Goal: Find specific page/section: Find specific page/section

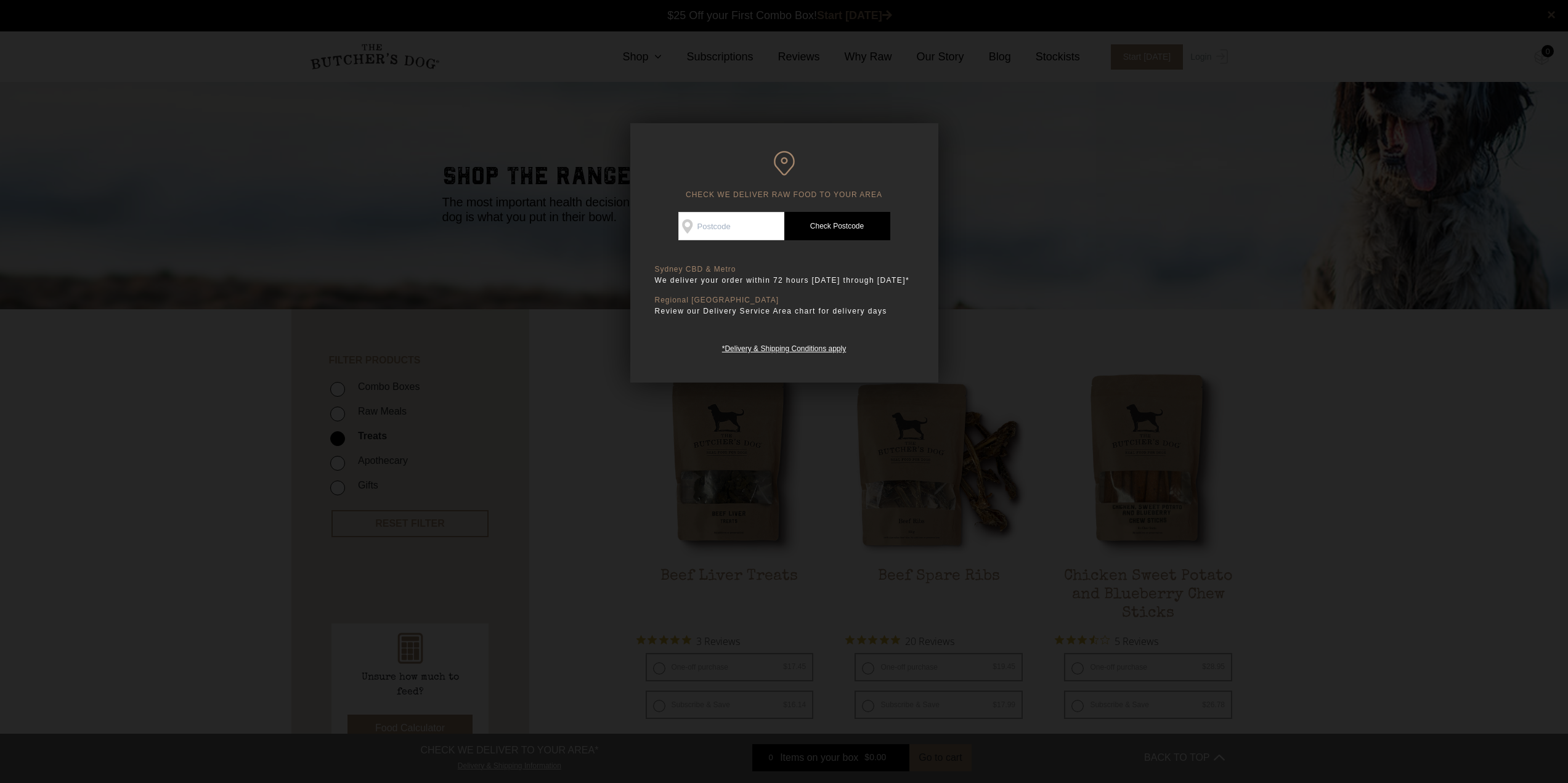
click at [737, 233] on input "Check Availability At" at bounding box center [731, 226] width 106 height 28
type input "3037"
click at [854, 228] on link "Check Postcode" at bounding box center [836, 226] width 106 height 28
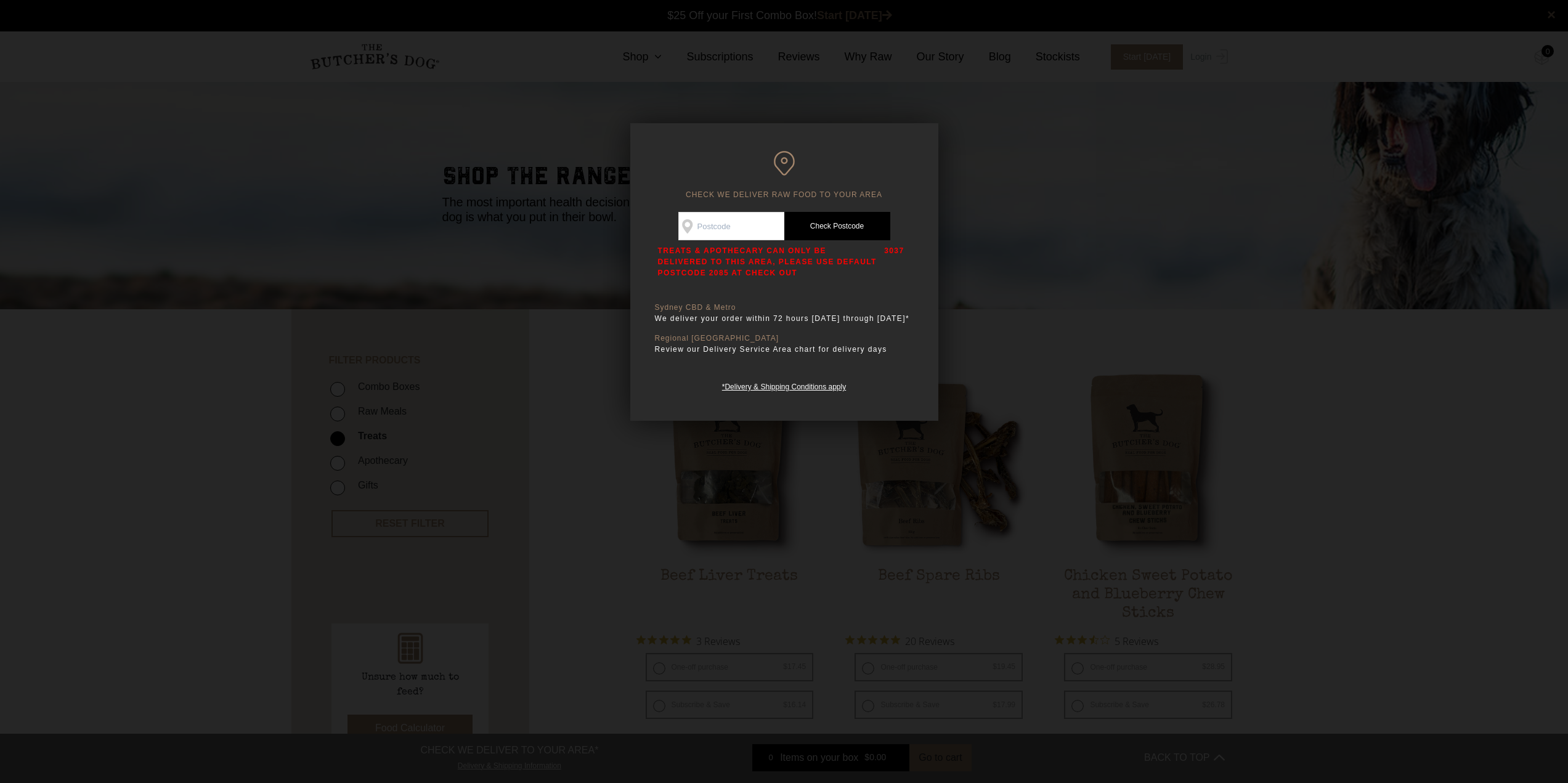
click at [1089, 276] on div at bounding box center [784, 392] width 1568 height 783
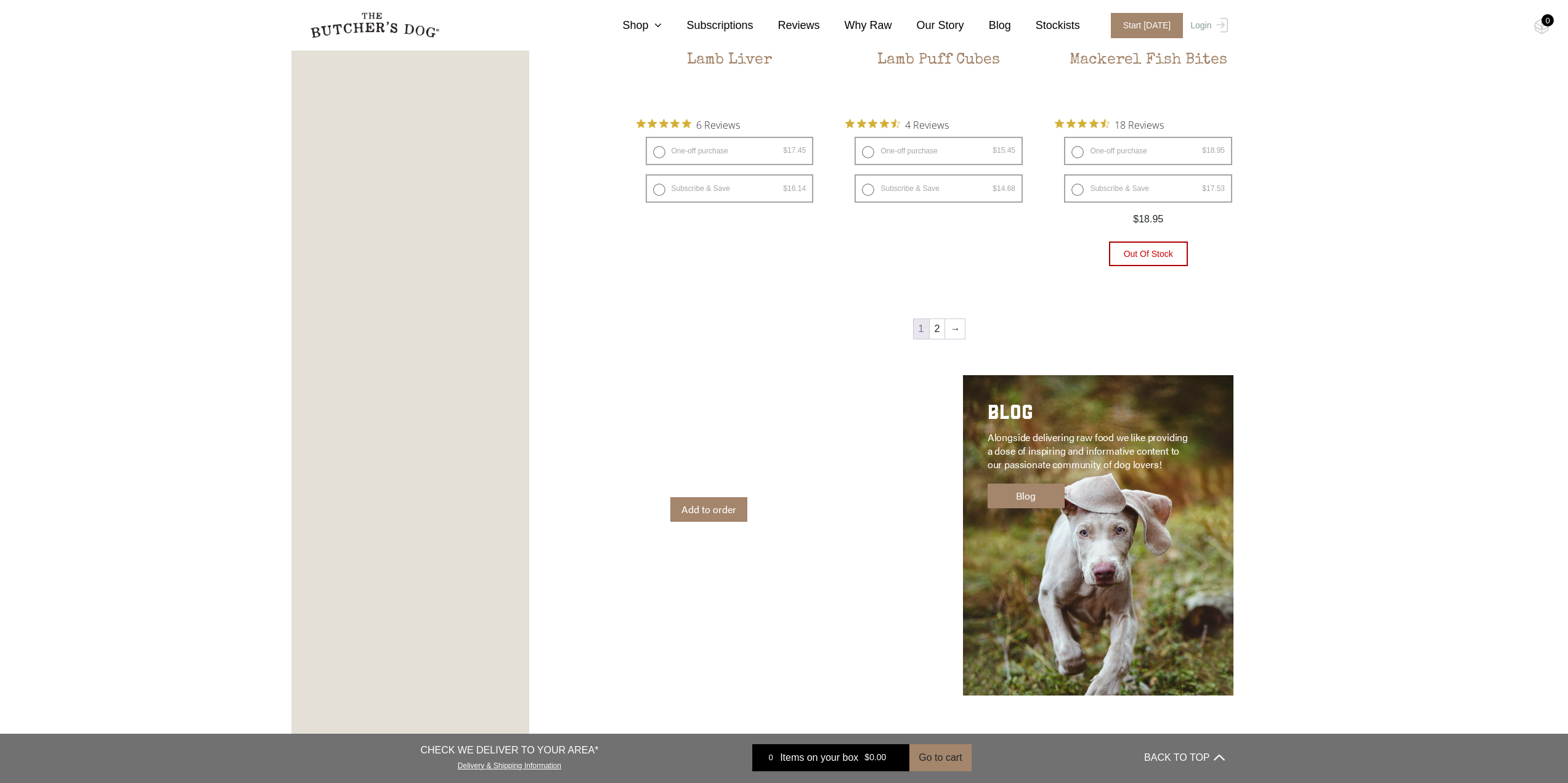
scroll to position [1725, 0]
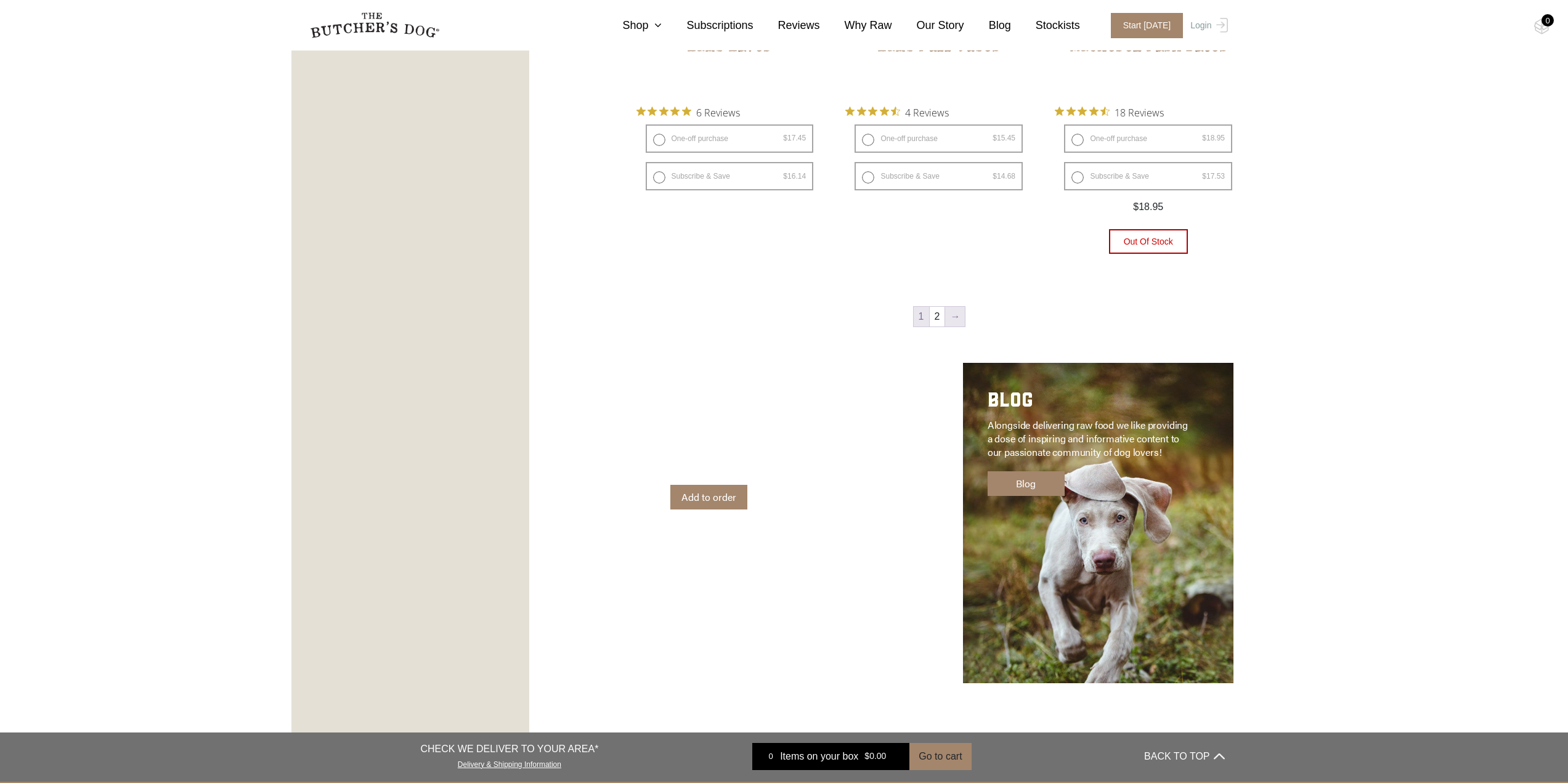
click at [957, 321] on link "→" at bounding box center [955, 316] width 20 height 20
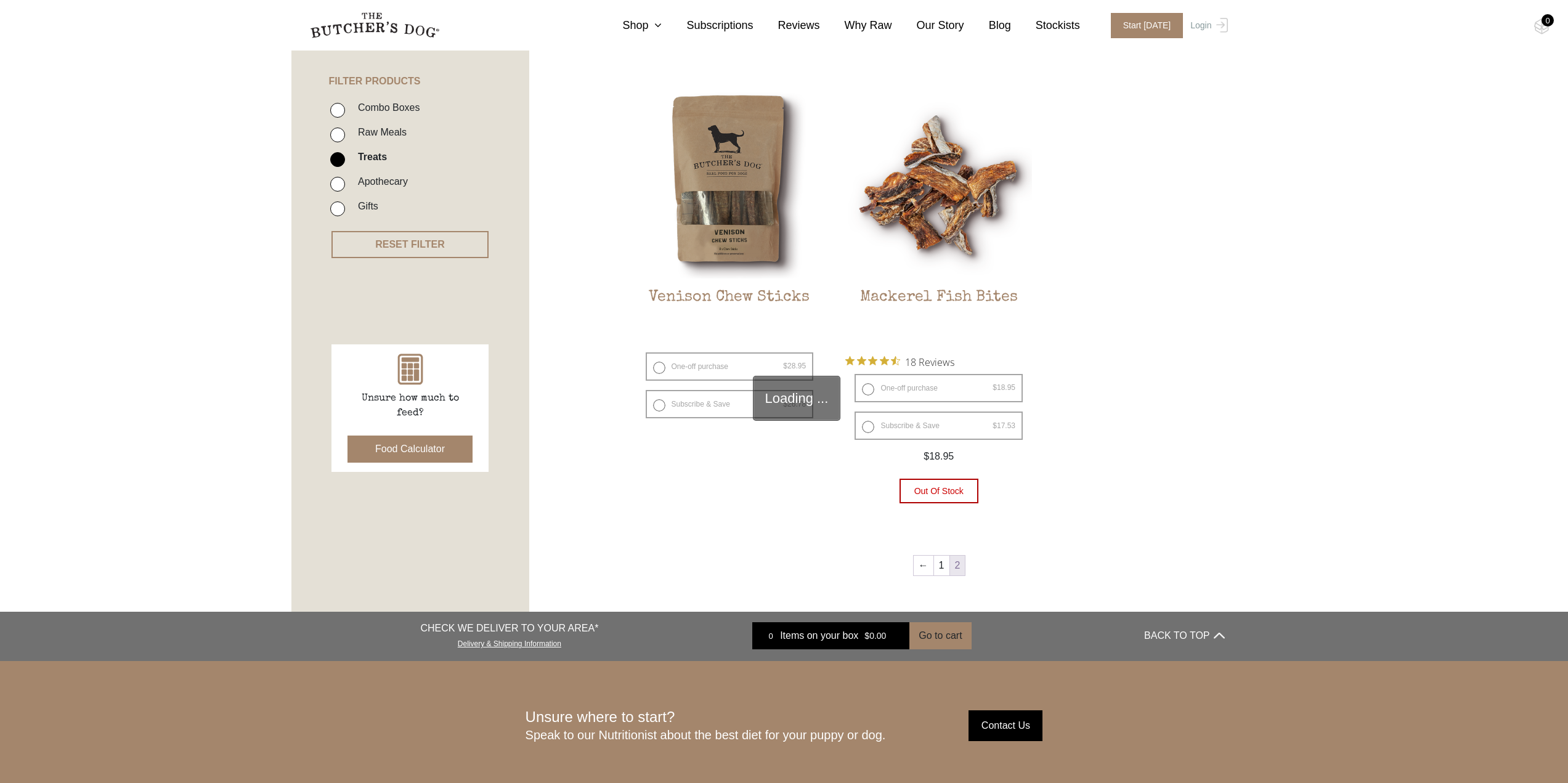
scroll to position [279, 0]
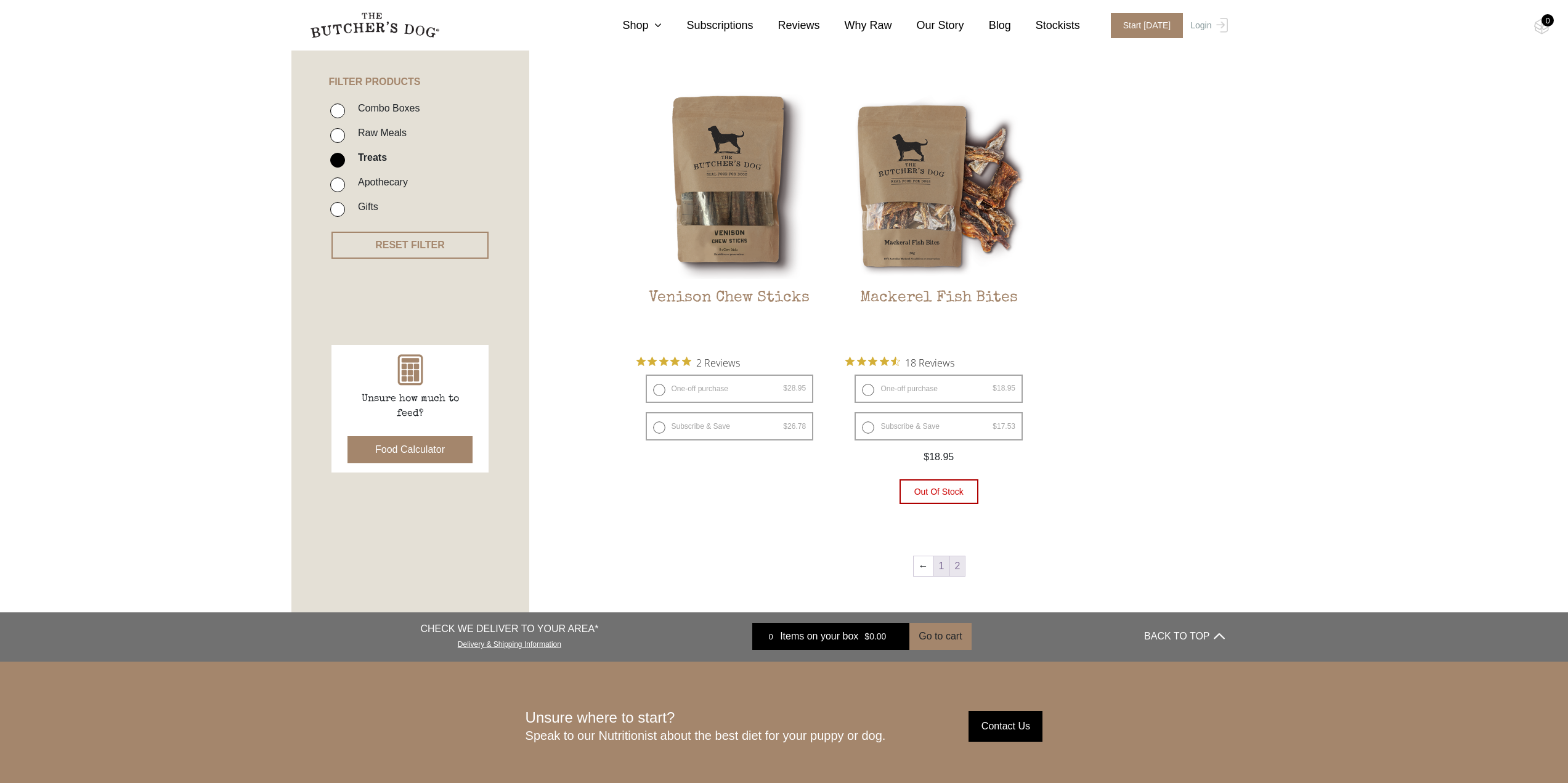
click at [947, 566] on link "1" at bounding box center [942, 565] width 16 height 20
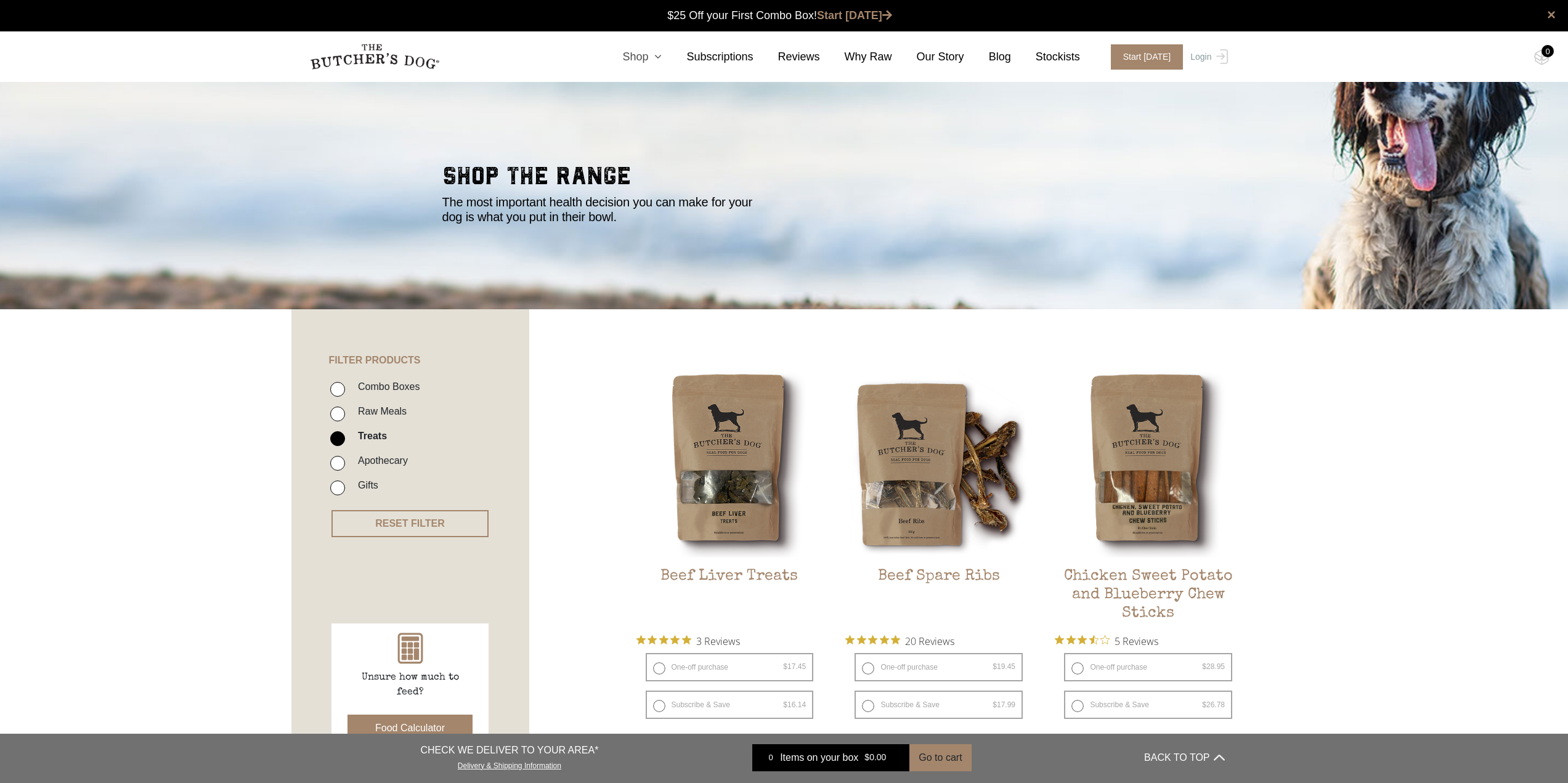
click at [662, 56] on icon at bounding box center [655, 56] width 13 height 11
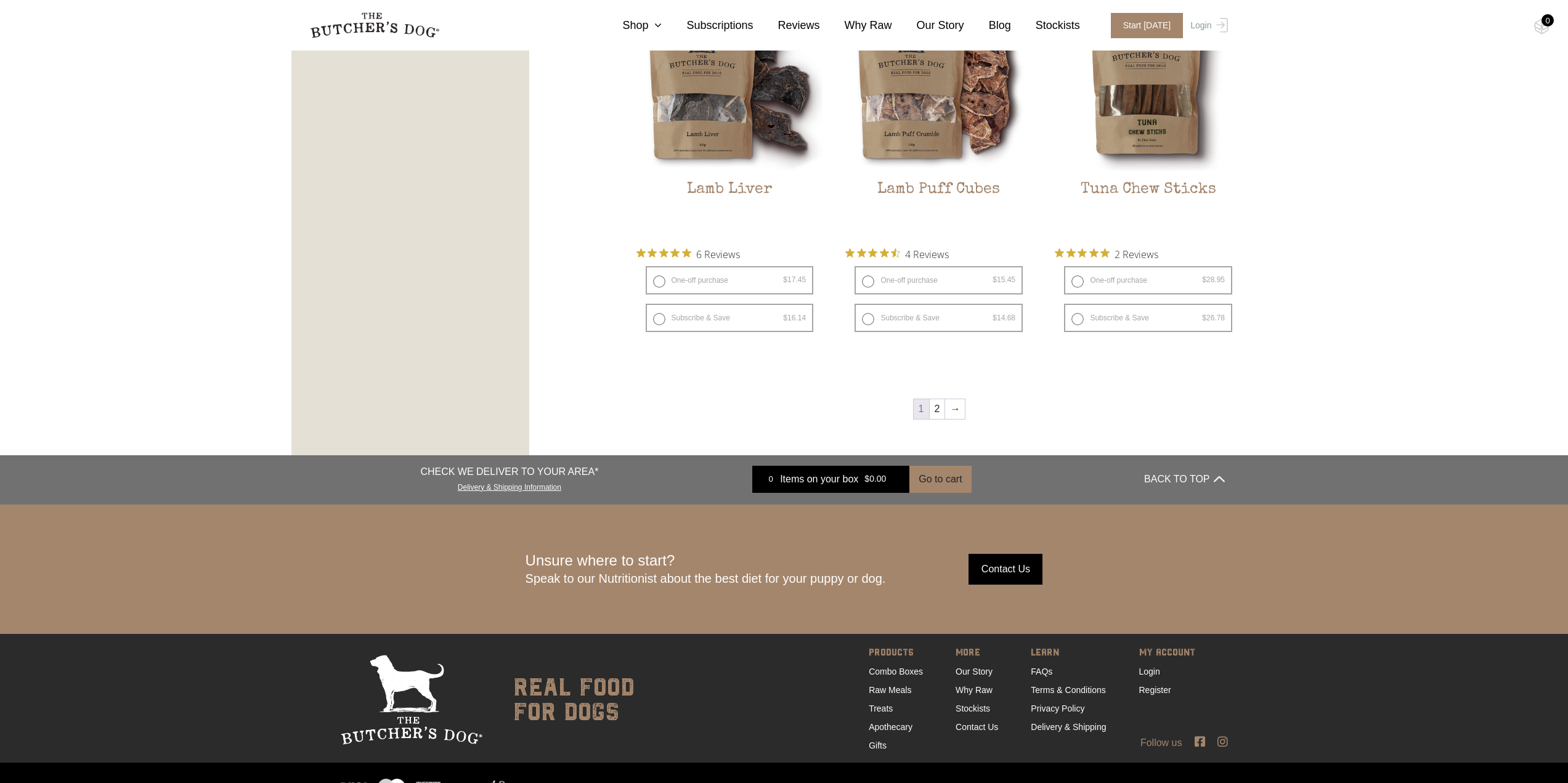
scroll to position [1626, 0]
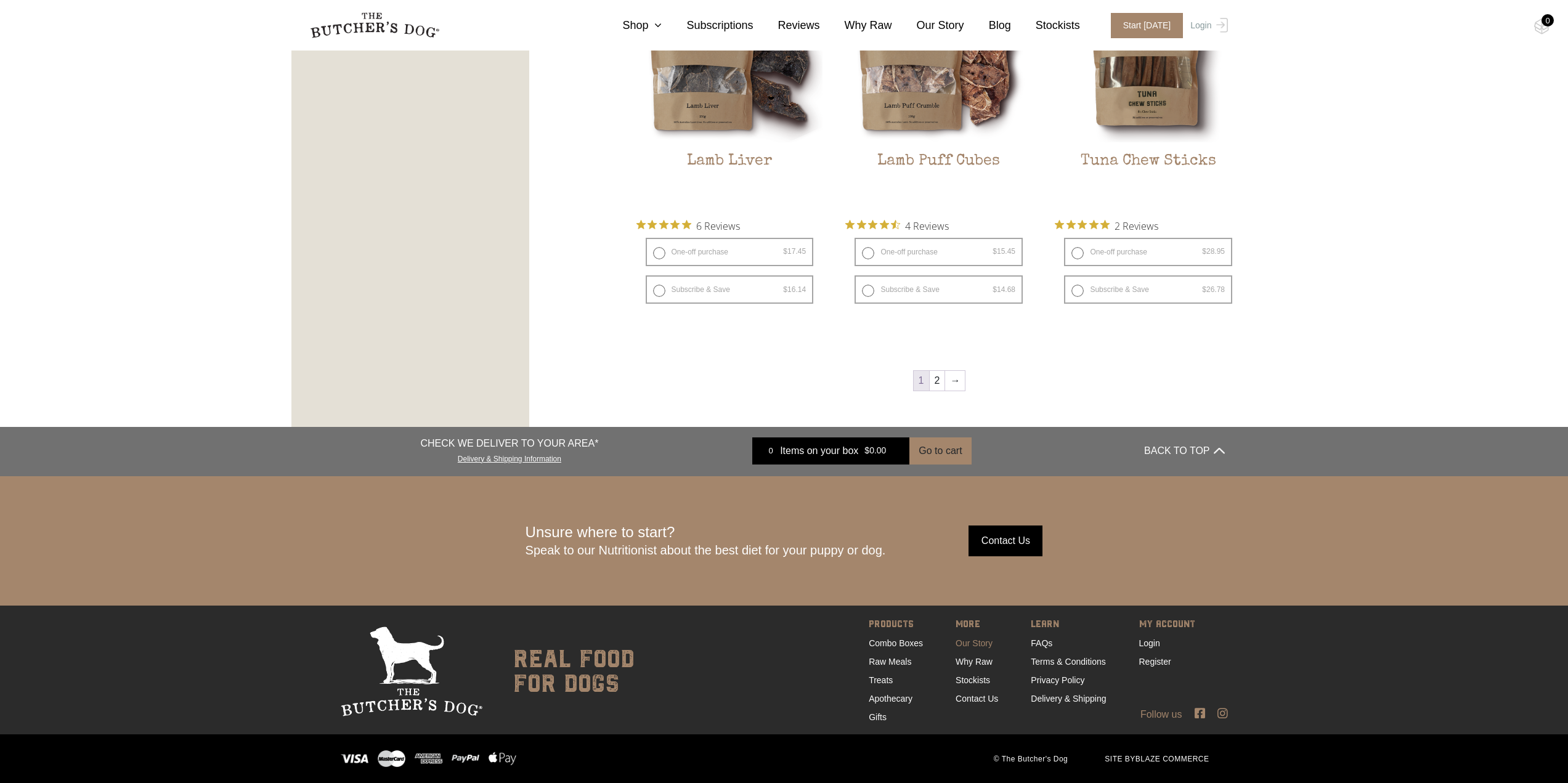
click at [980, 645] on link "Our Story" at bounding box center [974, 643] width 37 height 10
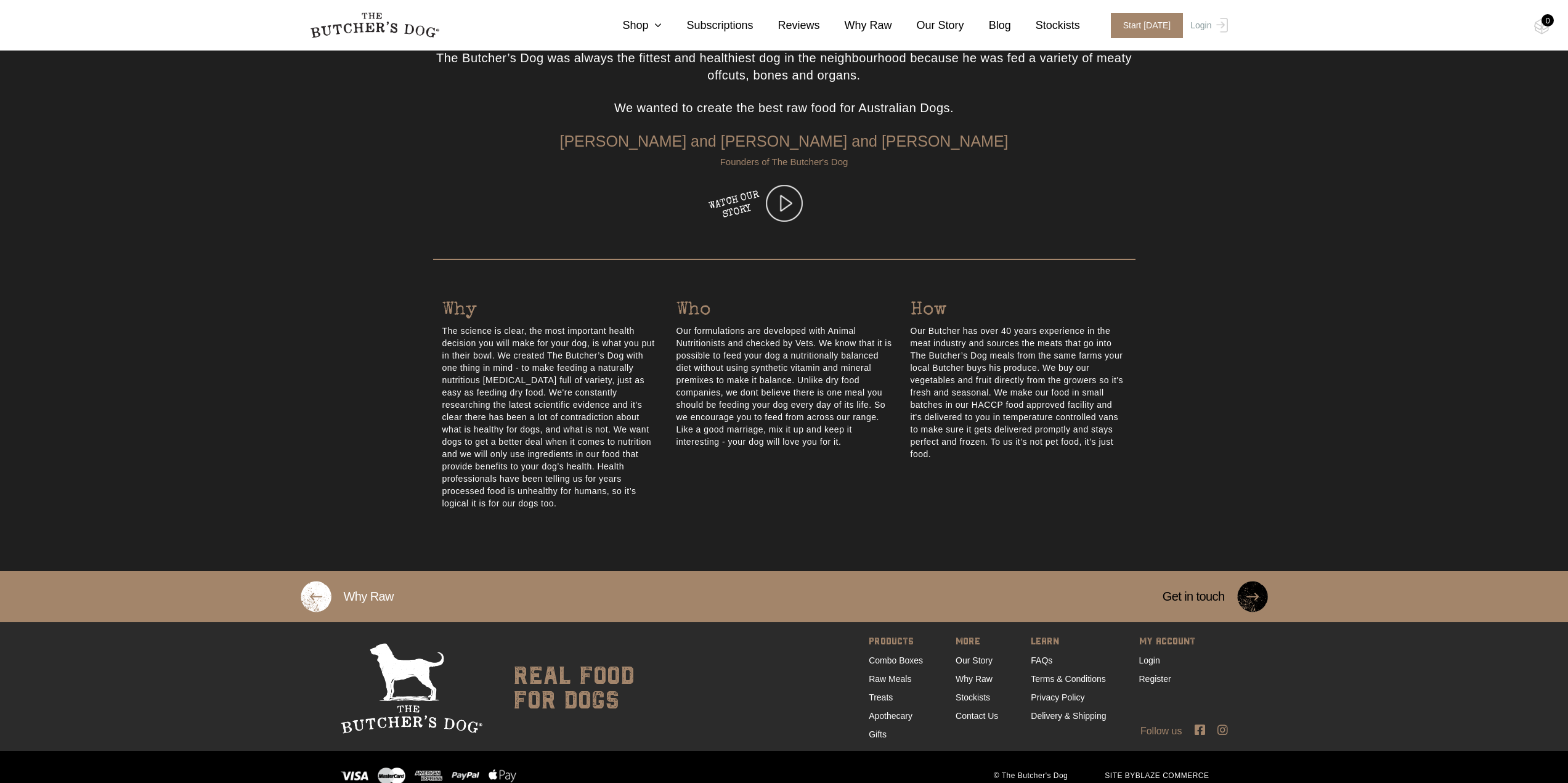
scroll to position [384, 0]
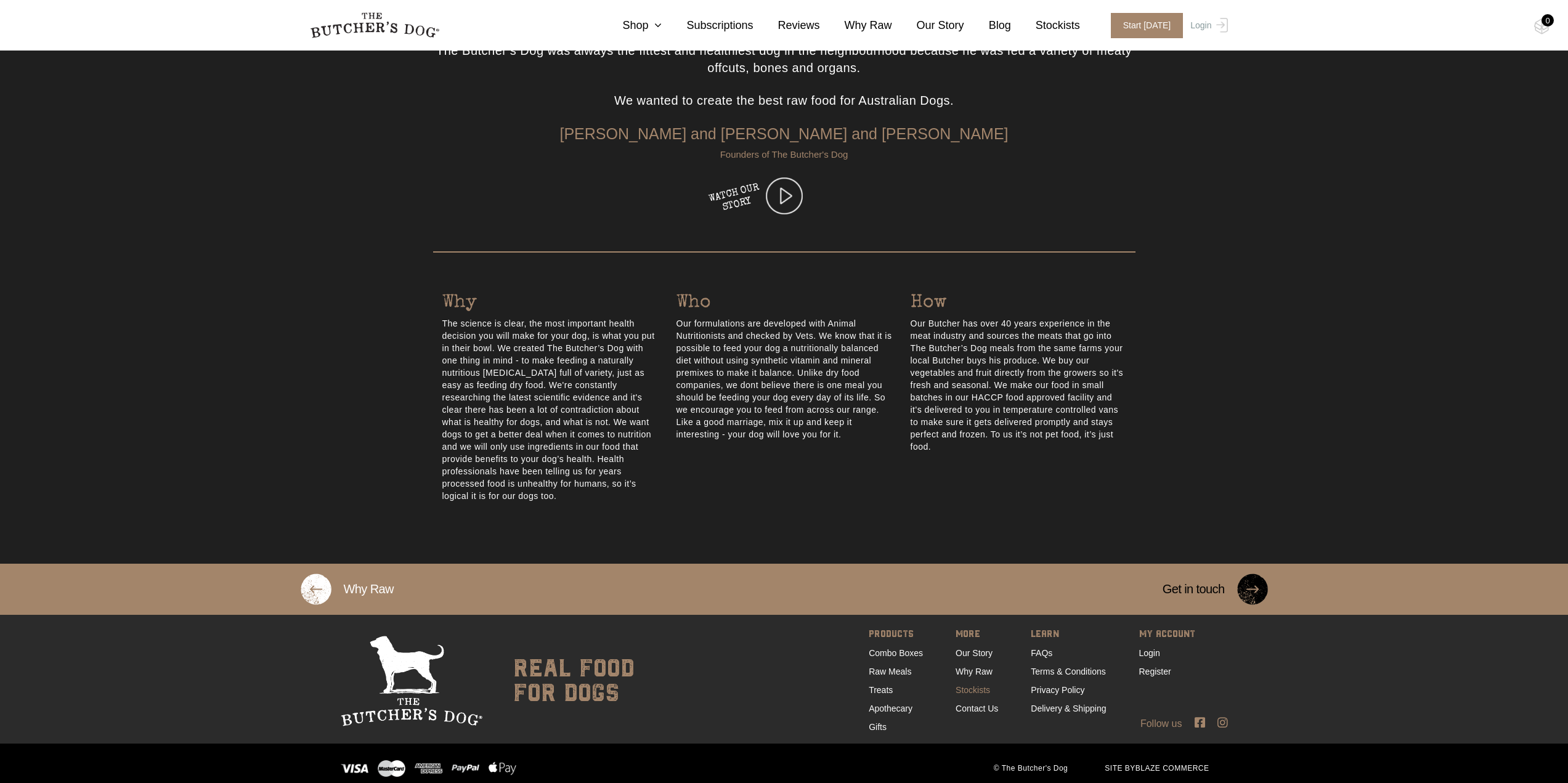
click at [977, 685] on link "Stockists" at bounding box center [973, 690] width 34 height 10
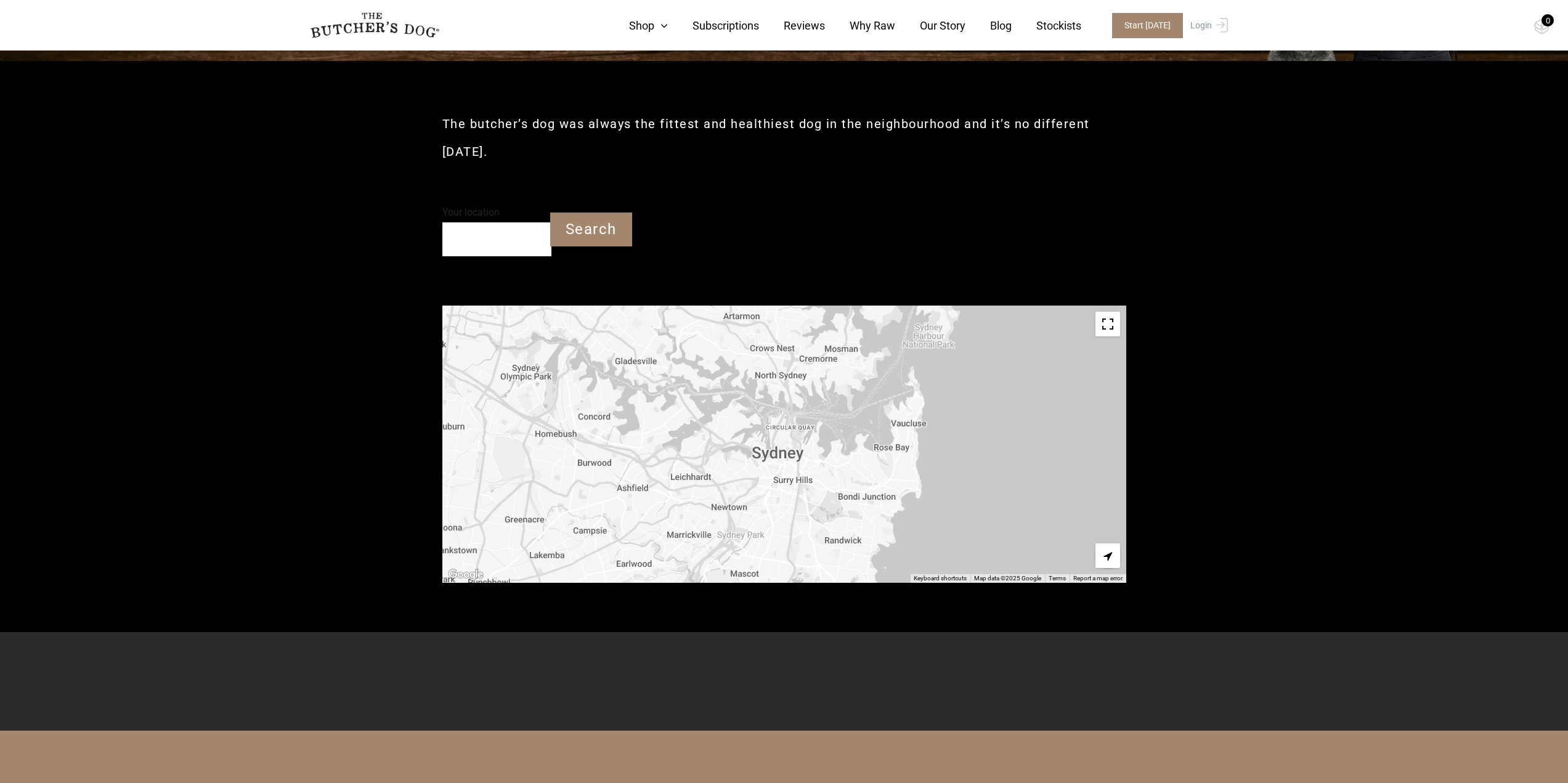
scroll to position [247, 0]
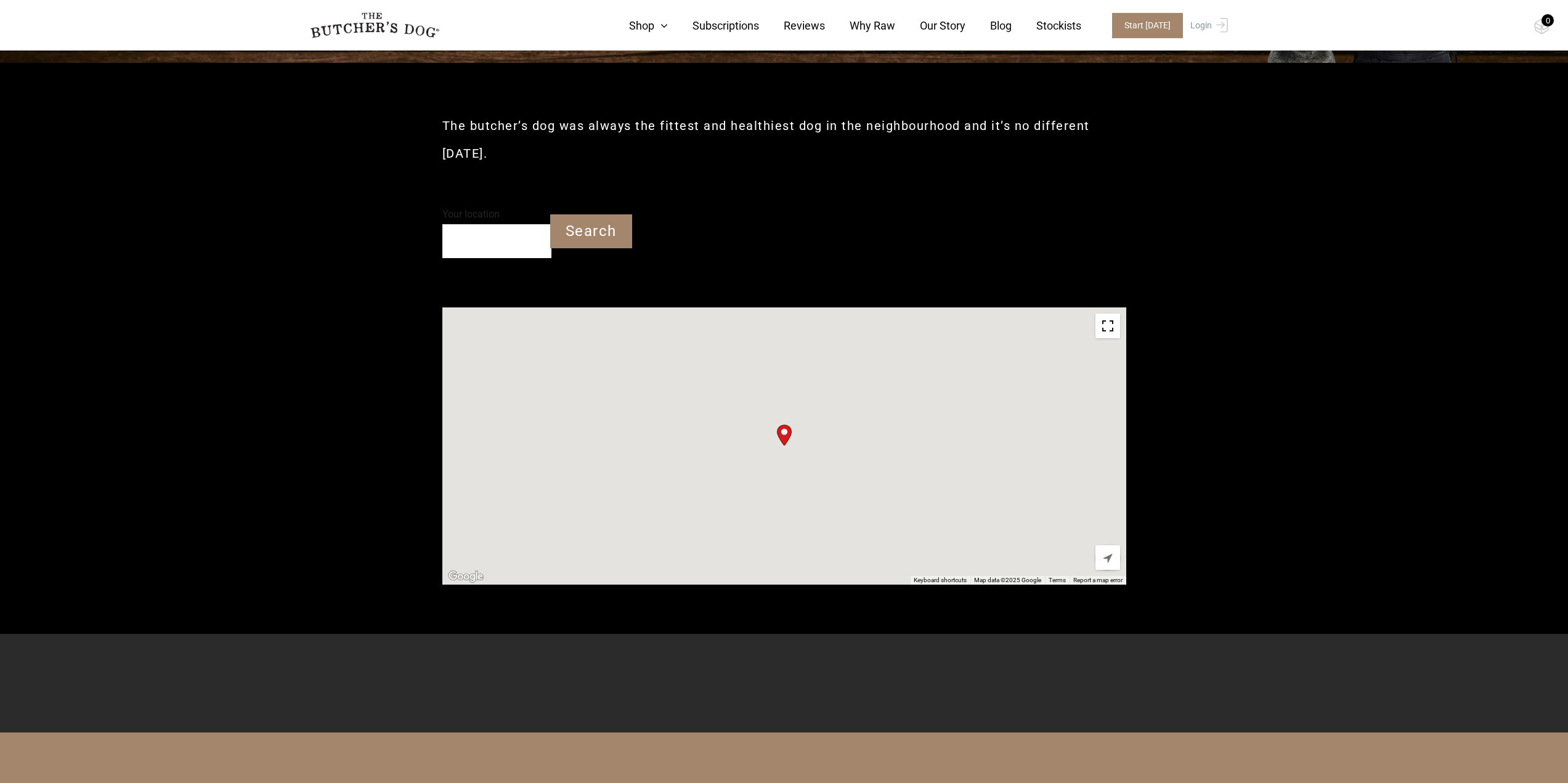
type input "3037"
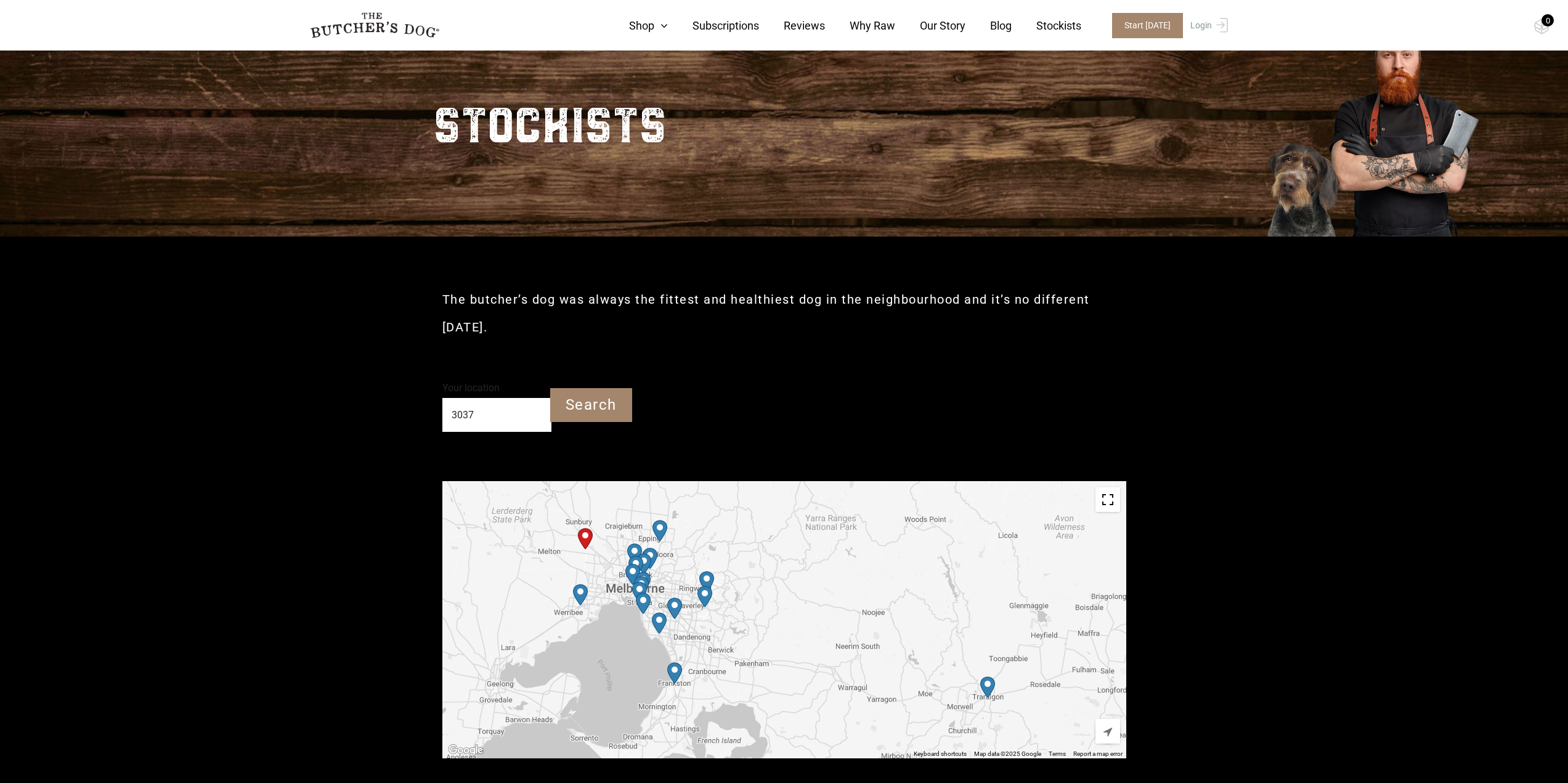
scroll to position [0, 0]
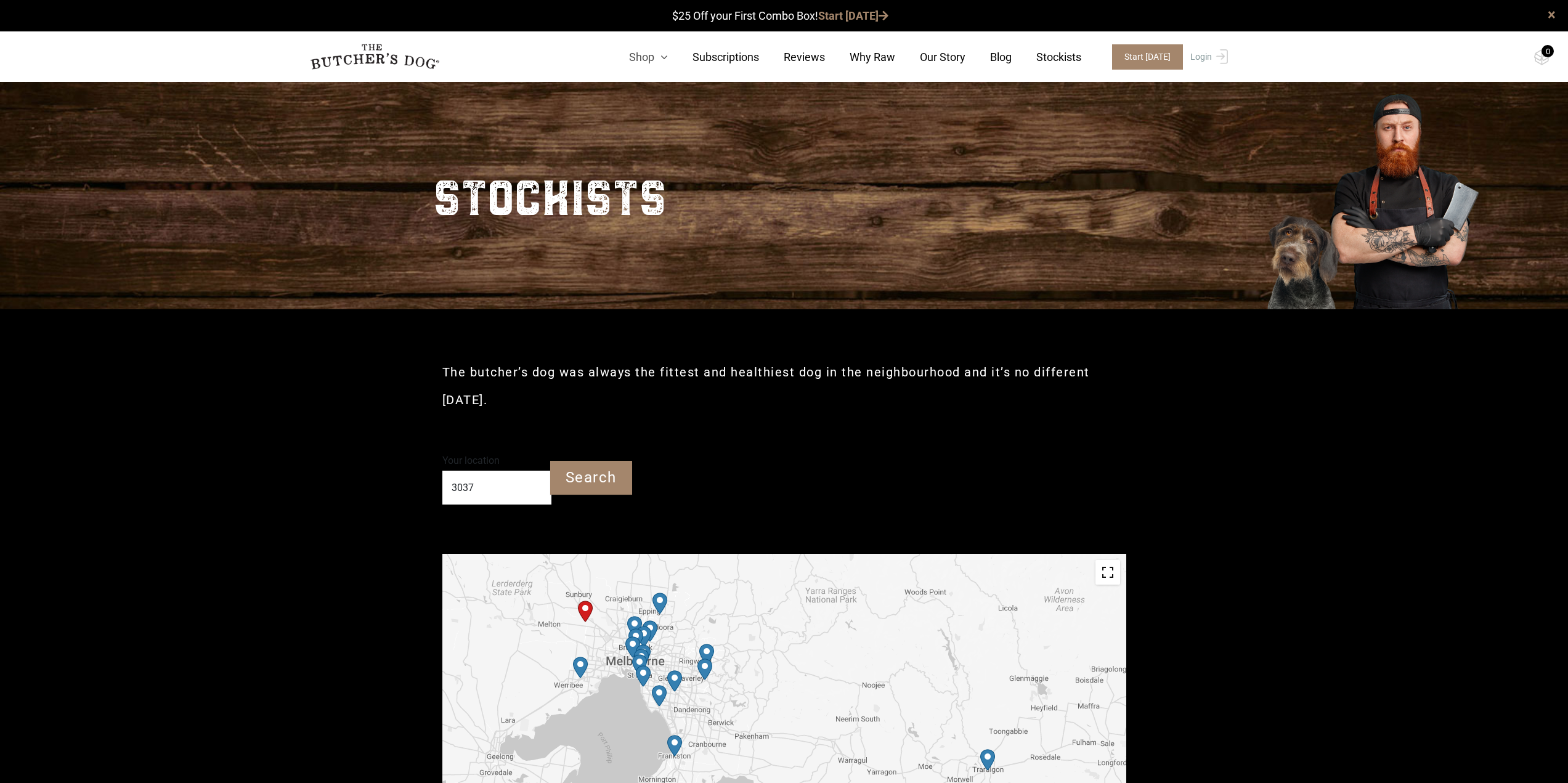
click at [668, 57] on icon at bounding box center [660, 57] width 13 height 11
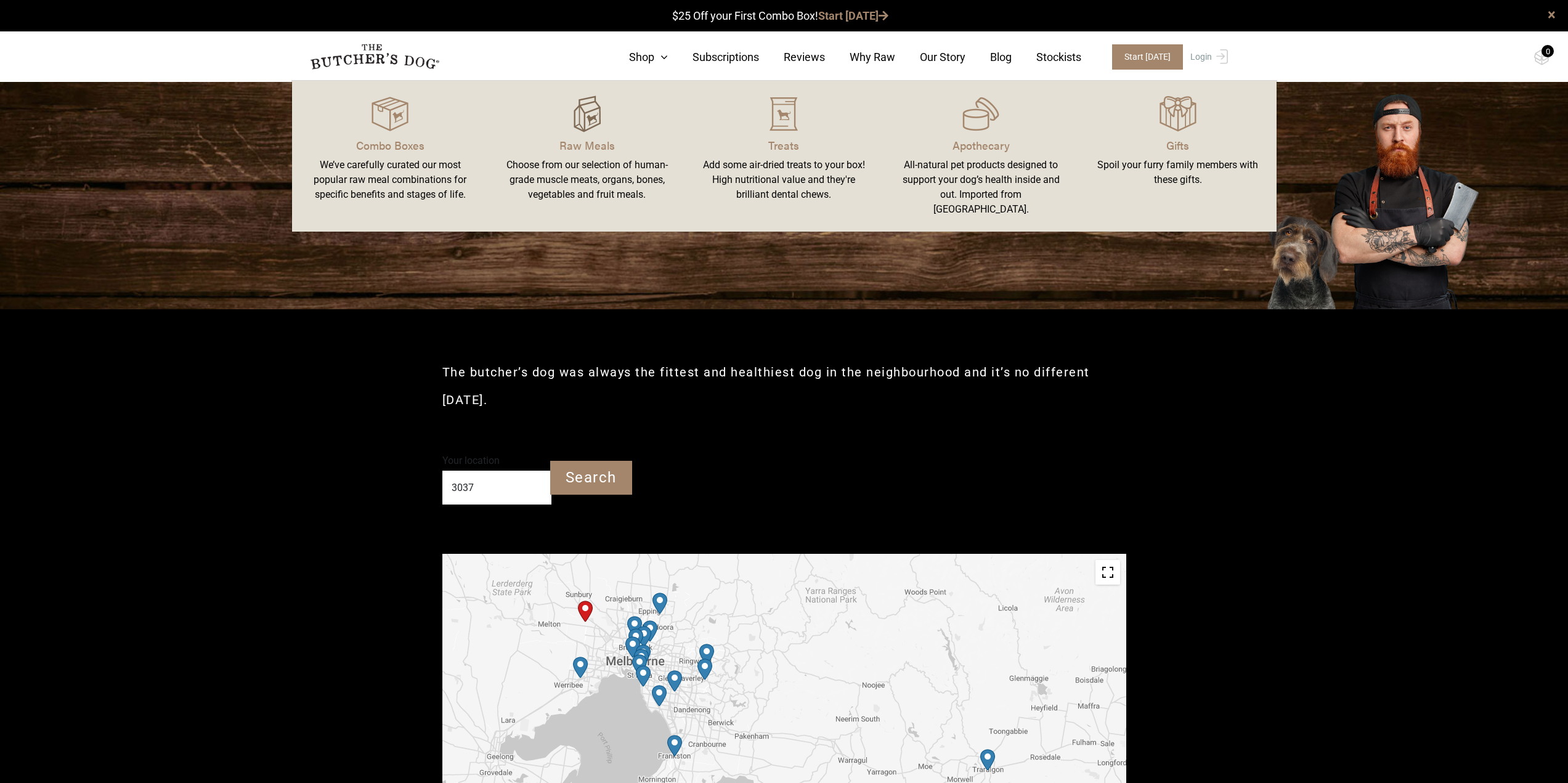
click at [596, 124] on img at bounding box center [587, 114] width 37 height 37
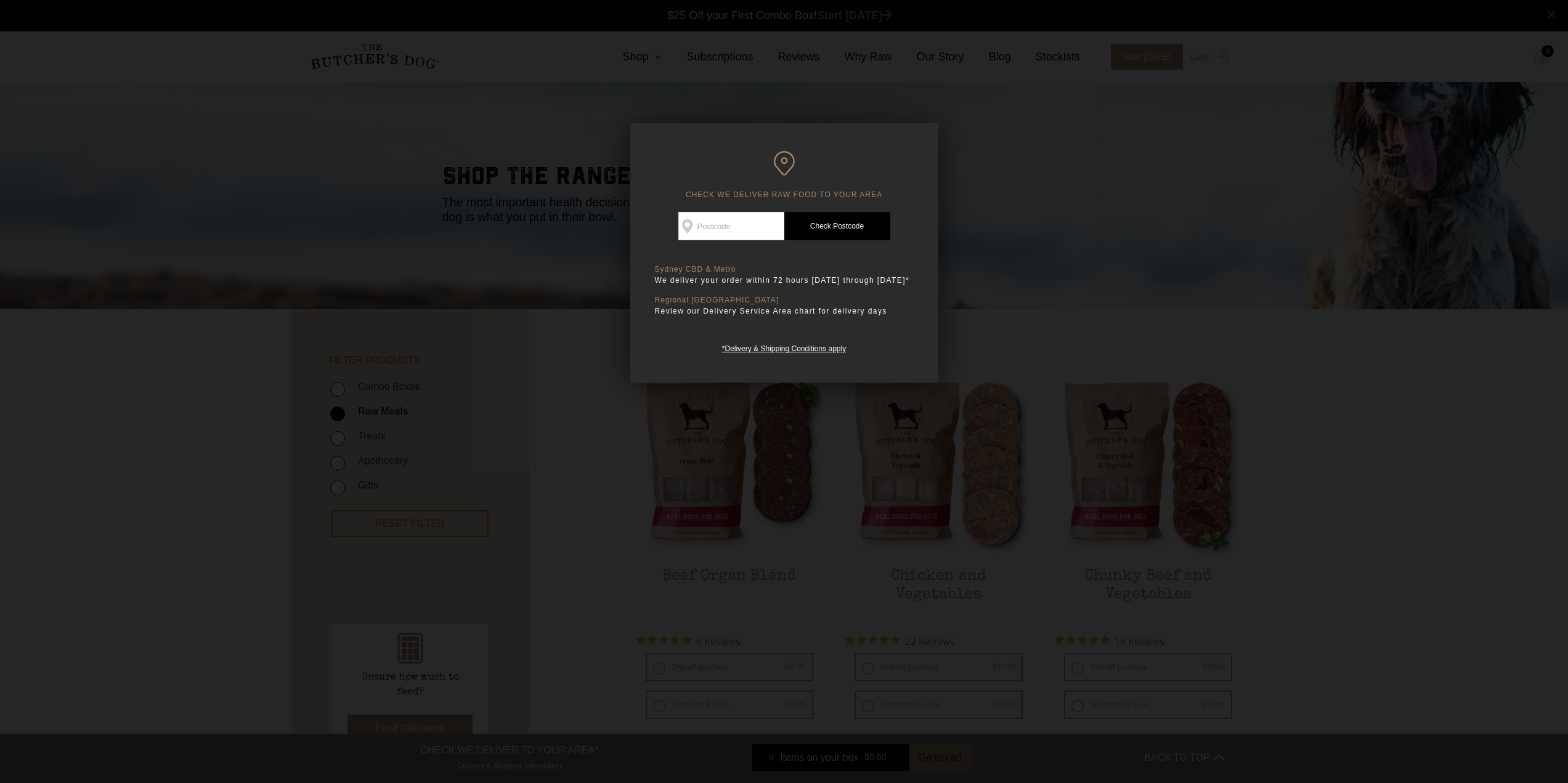
click at [1064, 282] on div at bounding box center [784, 392] width 1568 height 783
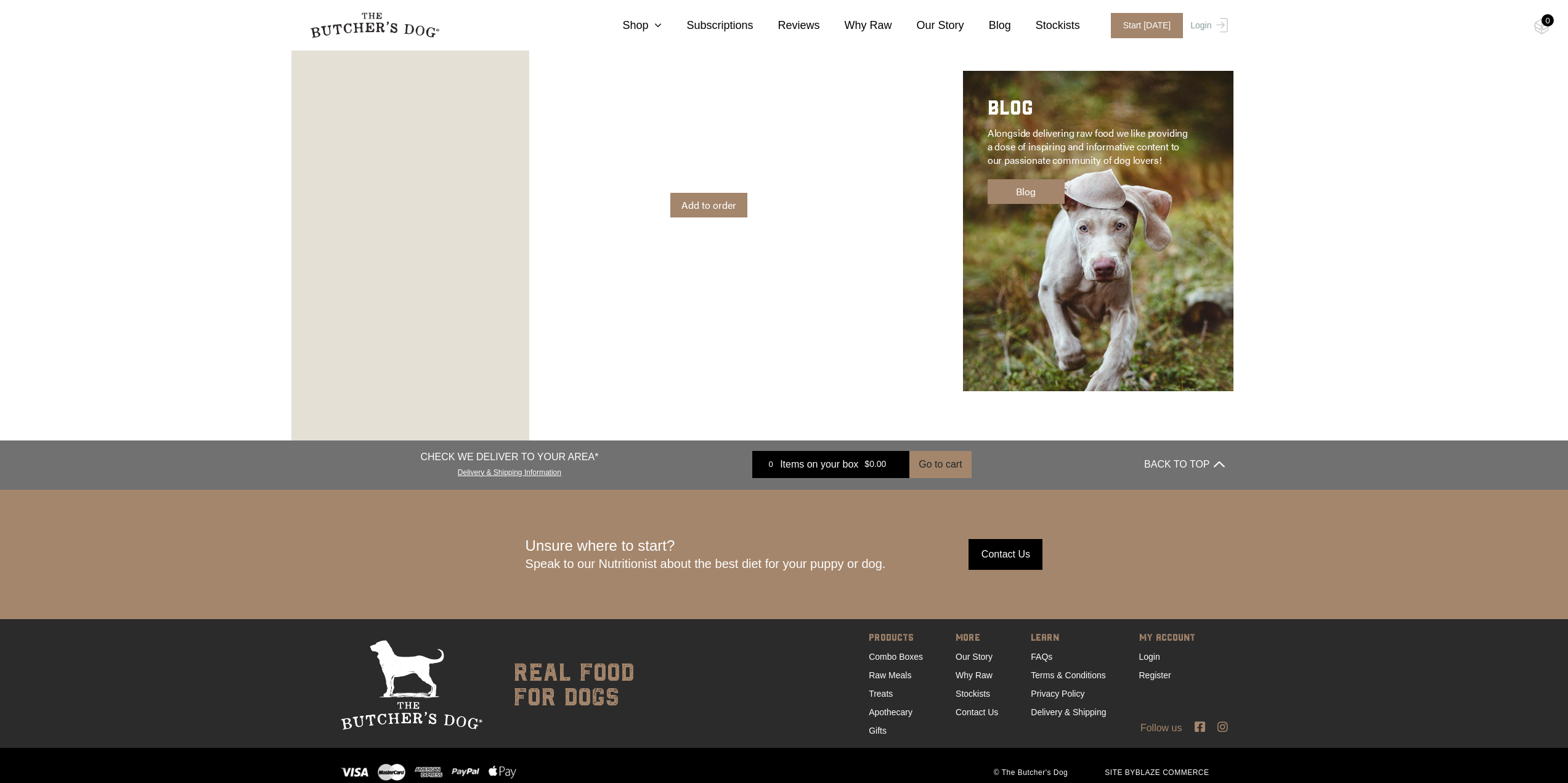
scroll to position [1976, 0]
